Goal: Transaction & Acquisition: Purchase product/service

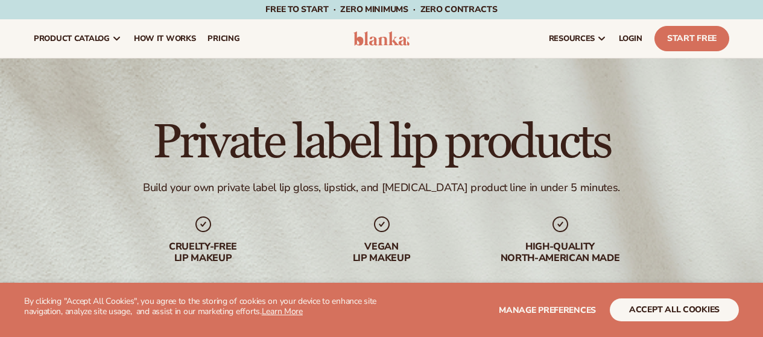
scroll to position [18, 0]
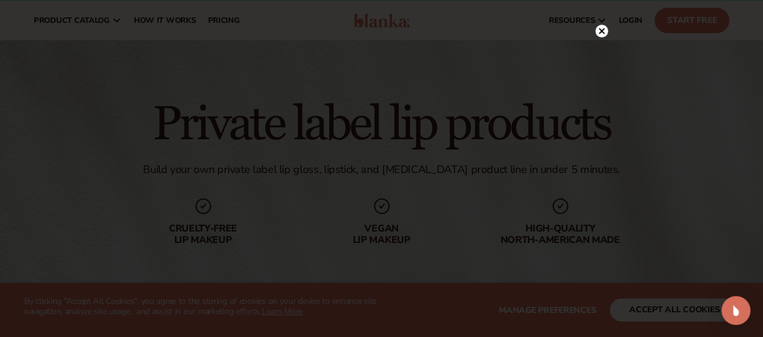
click at [597, 30] on circle at bounding box center [601, 31] width 13 height 13
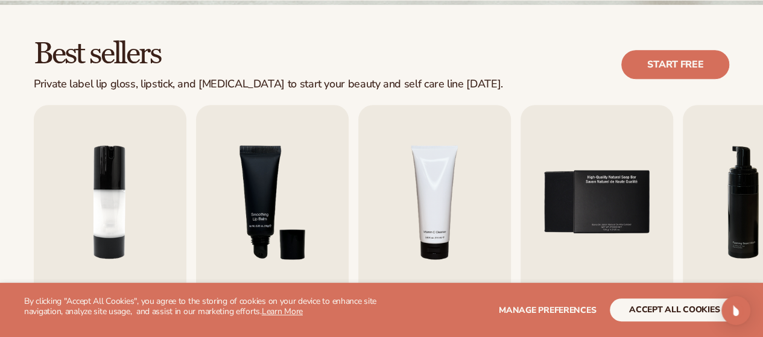
scroll to position [414, 0]
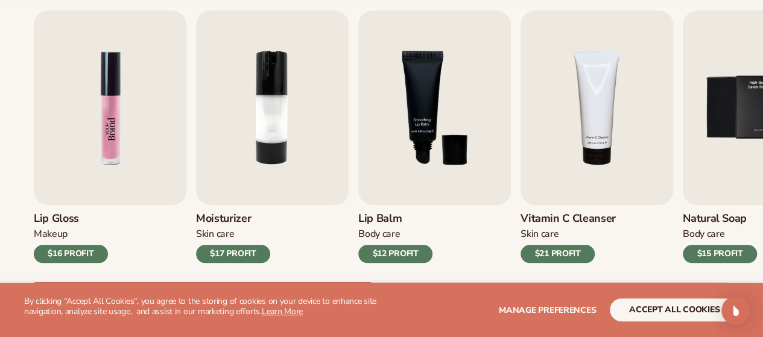
click at [100, 120] on img "1 / 9" at bounding box center [110, 107] width 153 height 195
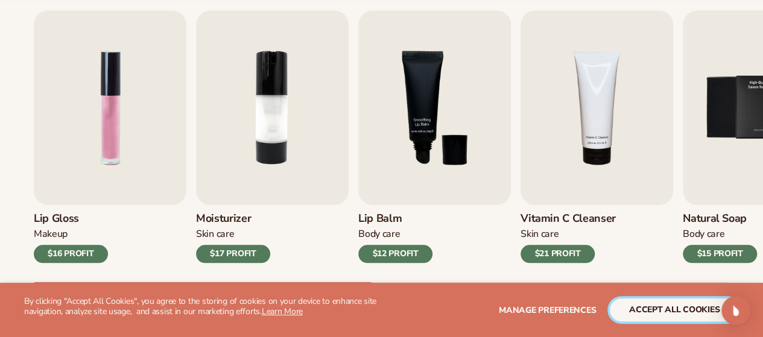
click at [671, 301] on button "accept all cookies" at bounding box center [674, 310] width 129 height 23
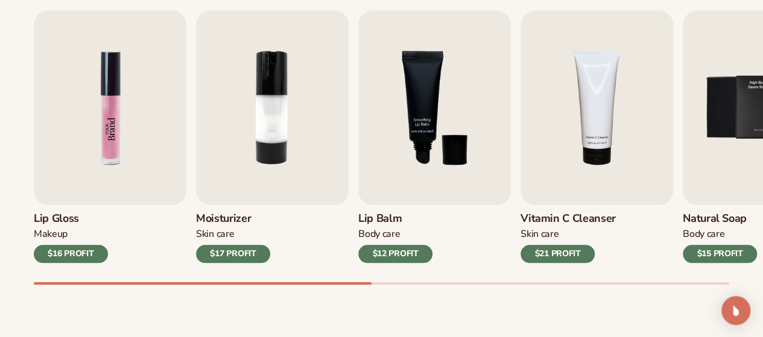
click at [121, 143] on img "1 / 9" at bounding box center [110, 107] width 153 height 195
click at [94, 139] on img "1 / 9" at bounding box center [110, 107] width 153 height 195
click at [72, 253] on div "$16 PROFIT" at bounding box center [71, 254] width 74 height 18
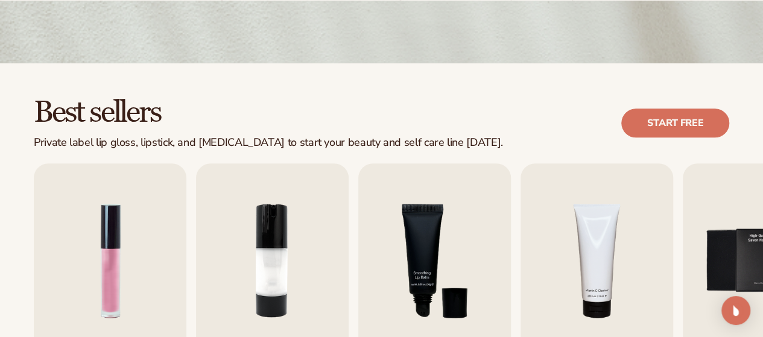
scroll to position [271, 0]
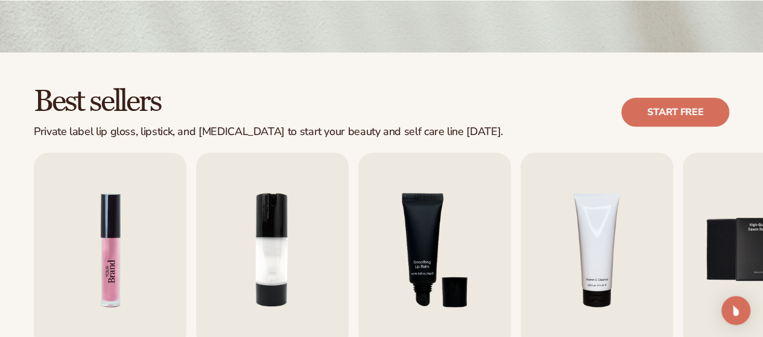
click at [99, 245] on img "1 / 9" at bounding box center [110, 250] width 153 height 195
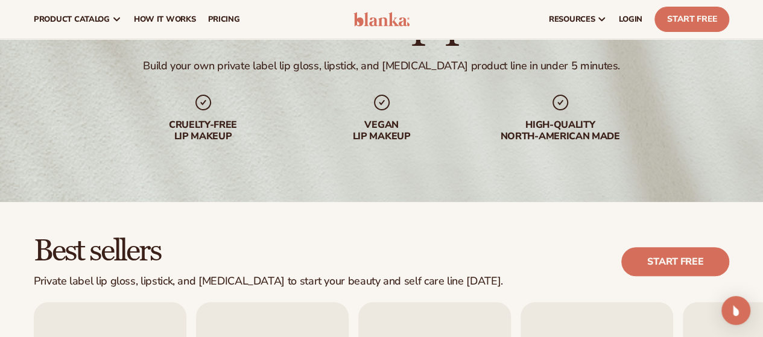
scroll to position [0, 0]
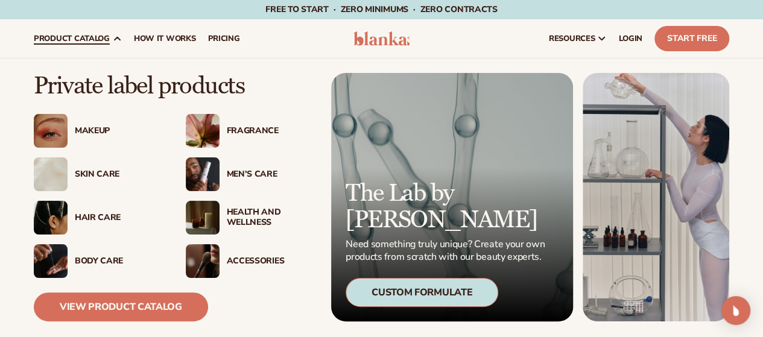
click at [89, 129] on div "Makeup" at bounding box center [118, 131] width 87 height 10
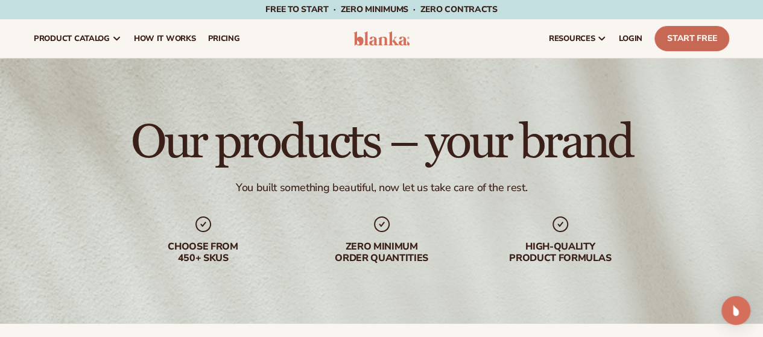
click at [702, 37] on link "Start Free" at bounding box center [692, 38] width 75 height 25
